Goal: Find specific page/section: Find specific page/section

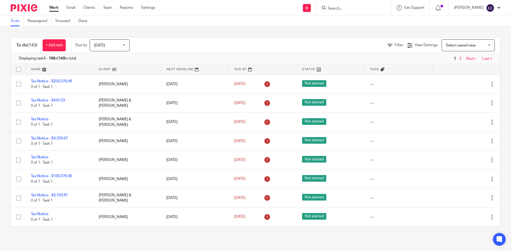
click at [327, 8] on input "Search" at bounding box center [351, 8] width 48 height 5
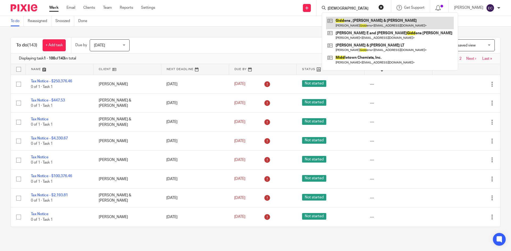
type input "[DEMOGRAPHIC_DATA]"
click at [348, 20] on link at bounding box center [390, 23] width 128 height 12
